Goal: Communication & Community: Answer question/provide support

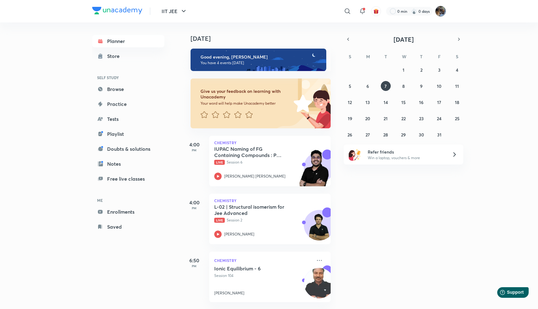
click at [442, 11] on img at bounding box center [440, 11] width 11 height 11
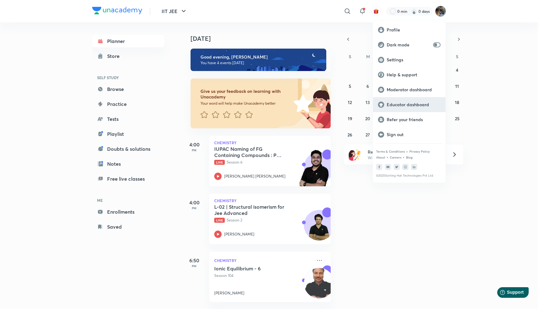
click at [402, 107] on p "Educator dashboard" at bounding box center [414, 105] width 54 height 6
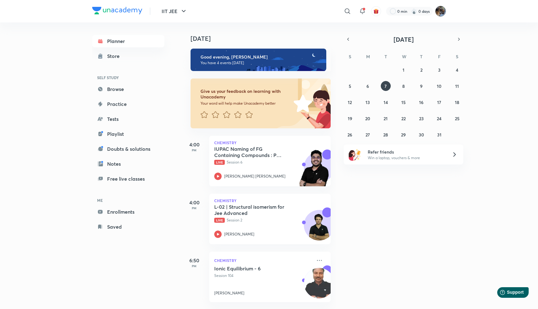
click at [442, 8] on img at bounding box center [440, 11] width 11 height 11
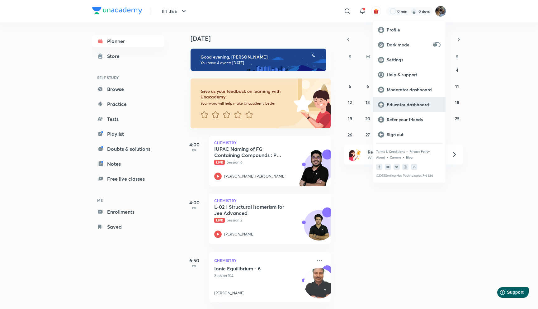
click at [402, 105] on p "Educator dashboard" at bounding box center [414, 105] width 54 height 6
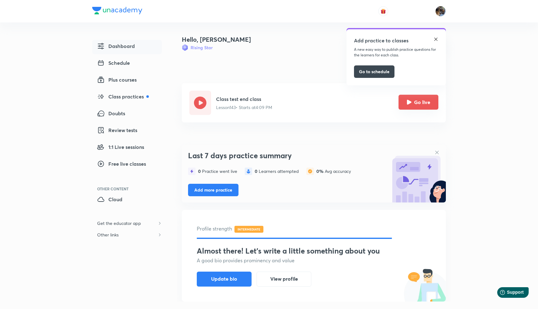
click at [427, 106] on button "Go live" at bounding box center [419, 102] width 40 height 15
click at [414, 98] on button "Go live" at bounding box center [419, 102] width 40 height 15
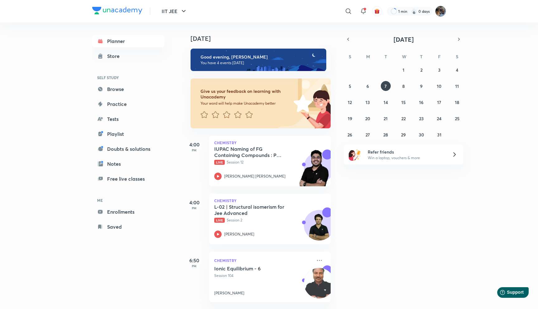
click at [440, 12] on img at bounding box center [440, 11] width 11 height 11
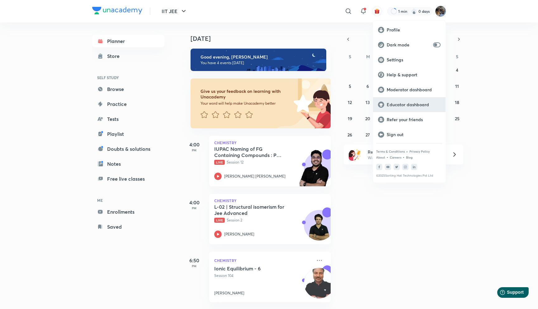
click at [399, 102] on p "Educator dashboard" at bounding box center [414, 105] width 54 height 6
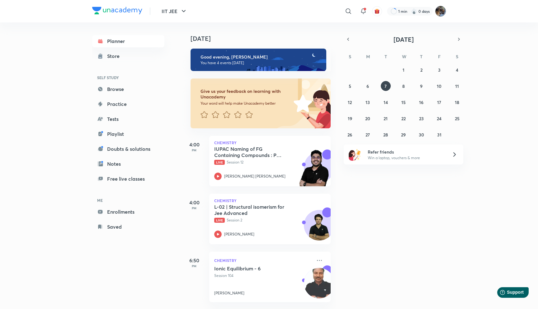
click at [440, 14] on img at bounding box center [440, 11] width 11 height 11
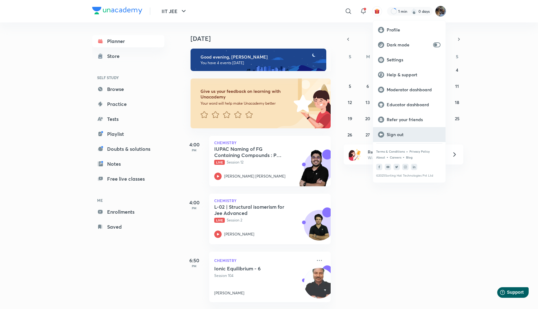
click at [403, 134] on p "Sign out" at bounding box center [414, 135] width 54 height 6
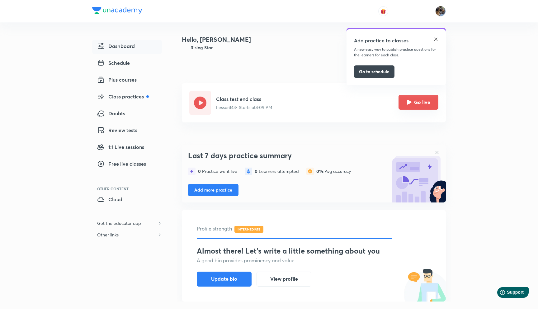
click at [421, 107] on button "Go live" at bounding box center [419, 102] width 40 height 15
